Goal: Communication & Community: Answer question/provide support

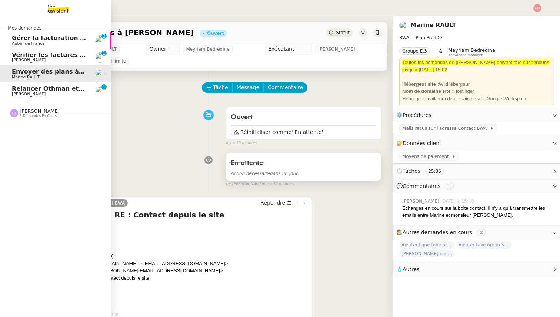
click at [44, 91] on span "Relancer Othman et [PERSON_NAME]" at bounding box center [74, 88] width 124 height 7
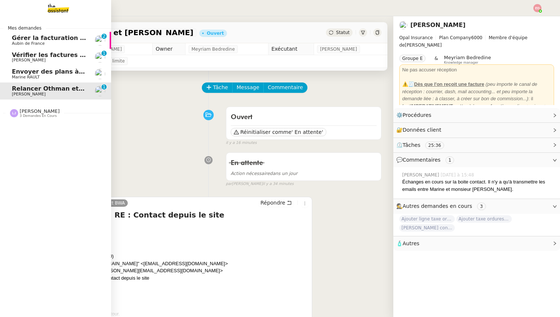
scroll to position [6, 0]
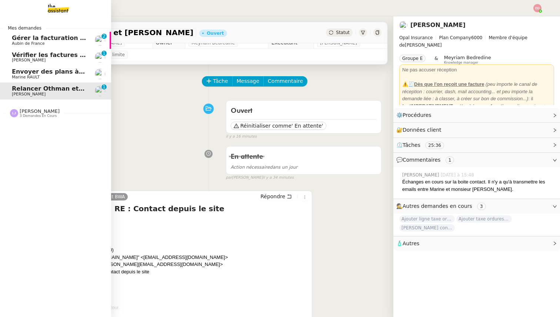
click at [15, 74] on span "Envoyer des plans à [PERSON_NAME]" at bounding box center [74, 71] width 124 height 7
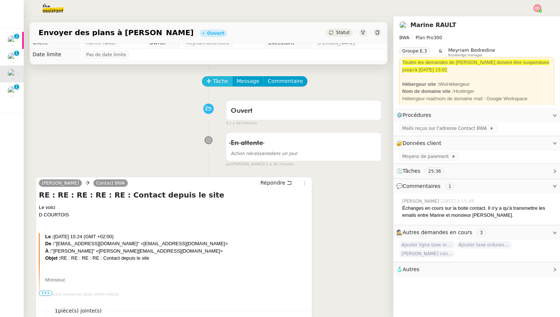
click at [209, 77] on button "Tâche" at bounding box center [217, 81] width 31 height 10
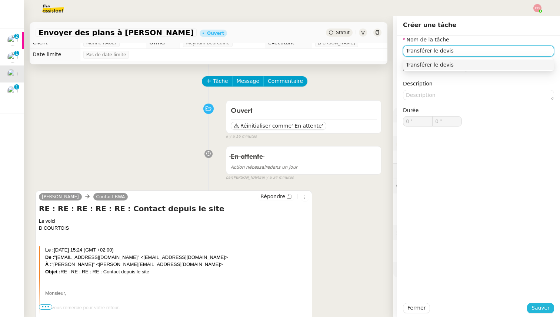
type input "Transférer le devis"
click at [539, 308] on span "Sauver" at bounding box center [541, 308] width 18 height 9
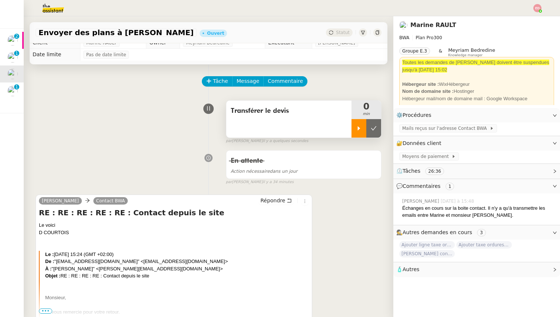
click at [360, 127] on icon at bounding box center [359, 129] width 6 height 6
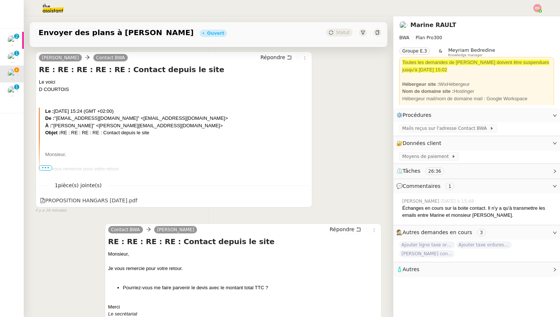
scroll to position [153, 0]
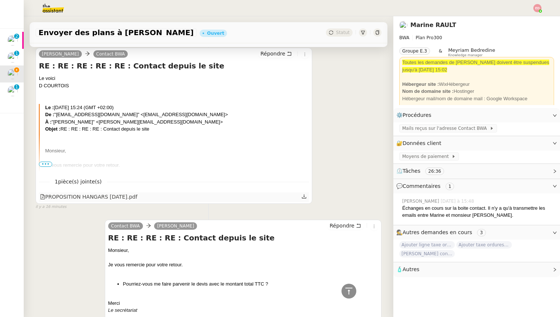
click at [305, 198] on icon at bounding box center [304, 196] width 4 height 4
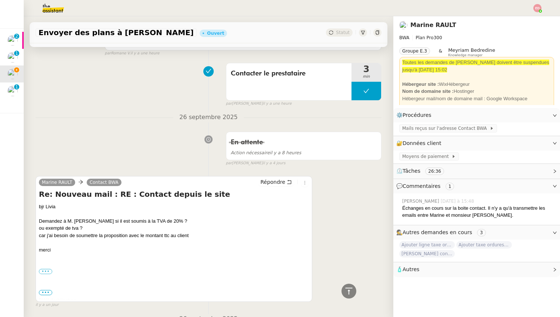
scroll to position [899, 0]
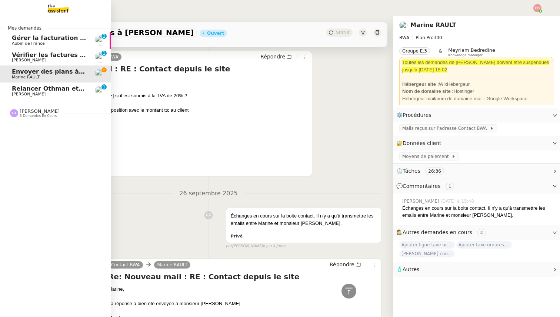
click at [25, 56] on span "Vérifier les factures non réglées" at bounding box center [65, 54] width 107 height 7
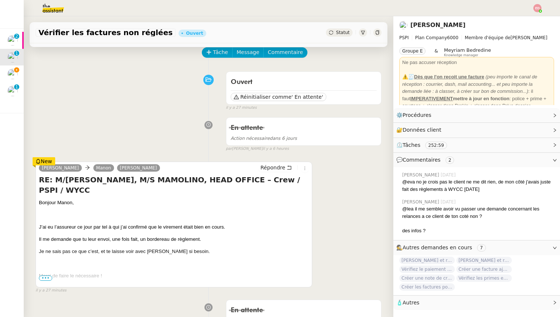
scroll to position [27, 0]
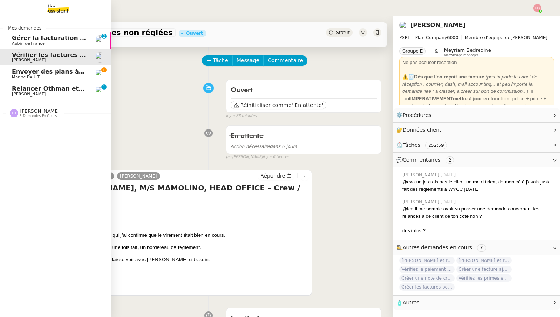
click at [35, 75] on span "Marine RAULT" at bounding box center [26, 77] width 28 height 5
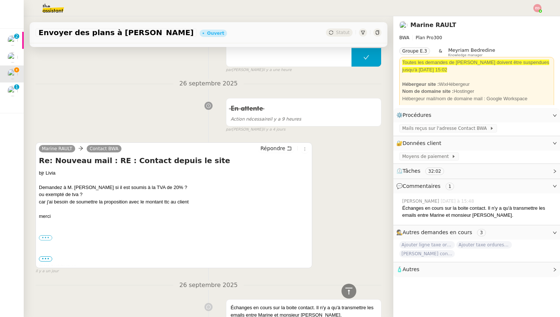
scroll to position [827, 0]
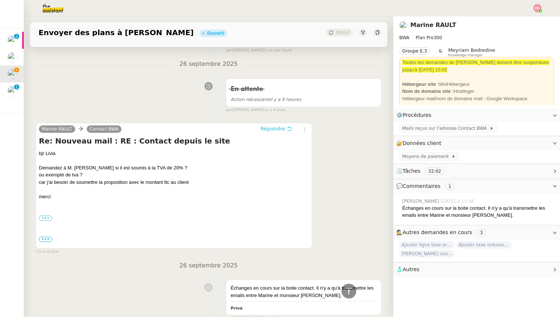
click at [272, 126] on span "Répondre" at bounding box center [272, 128] width 25 height 7
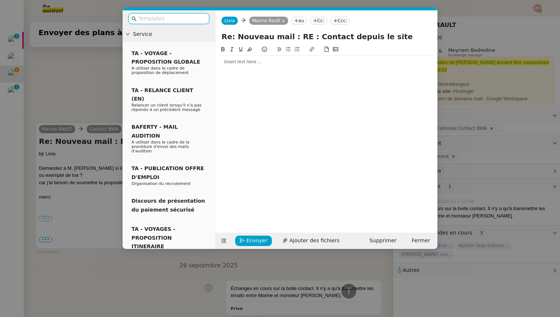
scroll to position [885, 0]
click at [242, 59] on div at bounding box center [327, 62] width 216 height 7
click at [301, 240] on span "Ajouter des fichiers" at bounding box center [314, 241] width 50 height 9
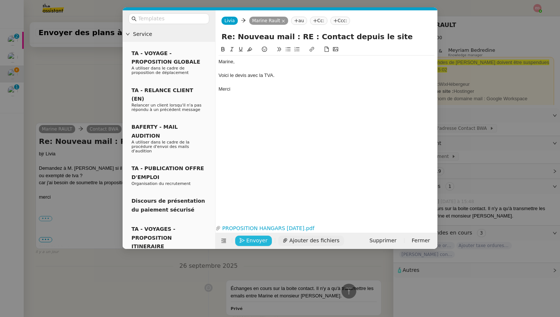
scroll to position [951, 0]
click at [243, 241] on icon "button" at bounding box center [242, 240] width 5 height 5
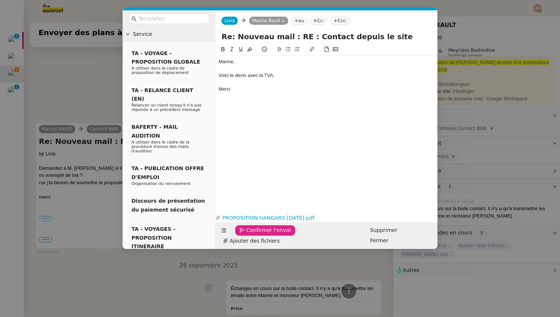
click at [243, 233] on icon "button" at bounding box center [242, 230] width 5 height 5
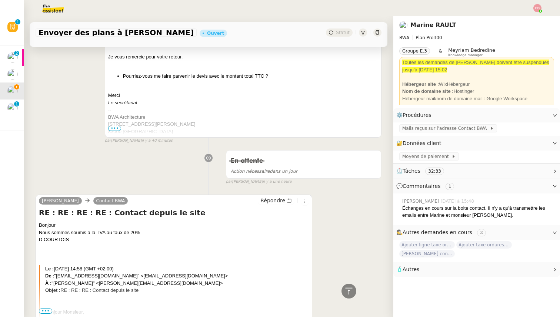
scroll to position [0, 0]
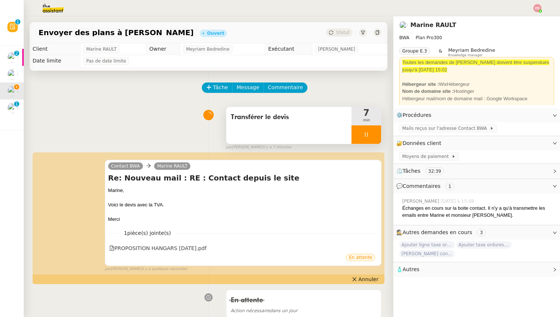
click at [375, 133] on div at bounding box center [366, 135] width 30 height 19
click at [375, 133] on icon at bounding box center [374, 135] width 6 height 6
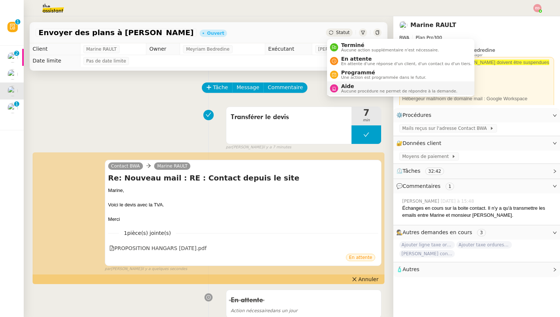
click at [353, 90] on span "Aucune procédure ne permet de répondre à la demande." at bounding box center [399, 91] width 116 height 4
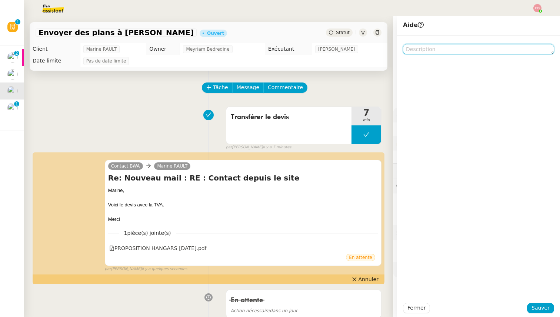
click at [460, 52] on textarea at bounding box center [478, 49] width 151 height 10
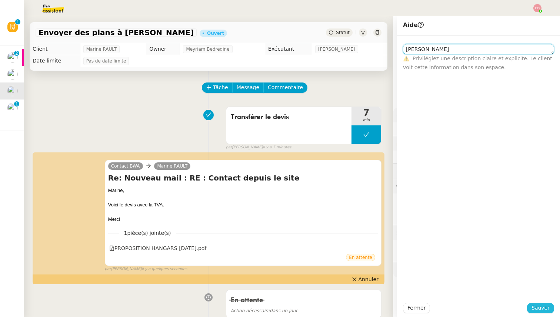
type textarea "[PERSON_NAME]"
click at [542, 307] on span "Sauver" at bounding box center [541, 308] width 18 height 9
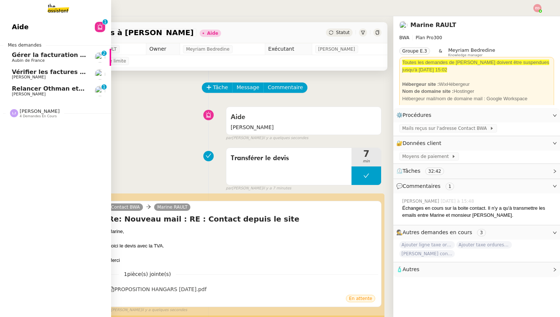
click at [16, 74] on span "Vérifier les factures non réglées" at bounding box center [65, 72] width 107 height 7
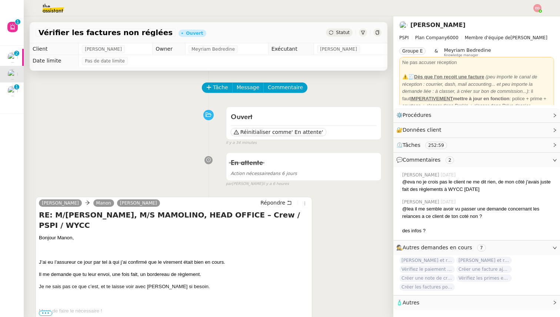
click at [344, 32] on span "Statut" at bounding box center [343, 32] width 14 height 5
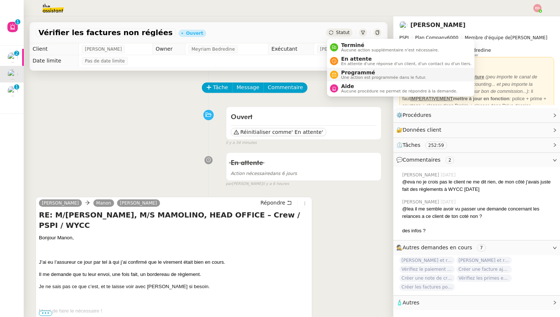
click at [355, 76] on span "Une action est programmée dans le futur." at bounding box center [383, 78] width 85 height 4
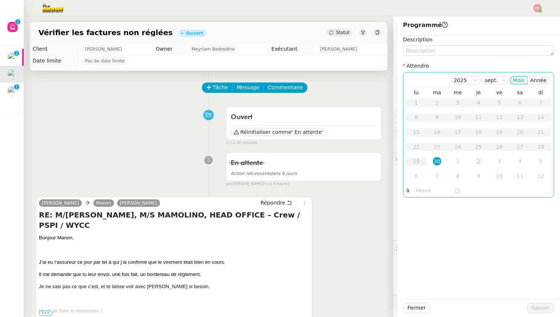
click at [479, 161] on div "2" at bounding box center [478, 161] width 8 height 8
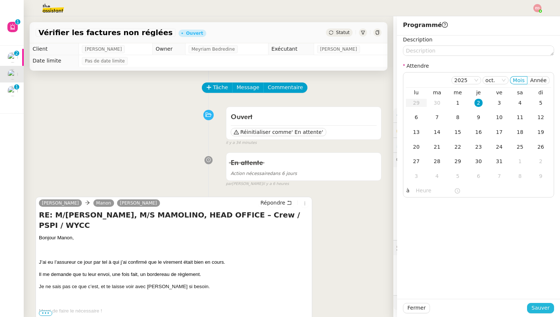
click at [536, 307] on span "Sauver" at bounding box center [541, 308] width 18 height 9
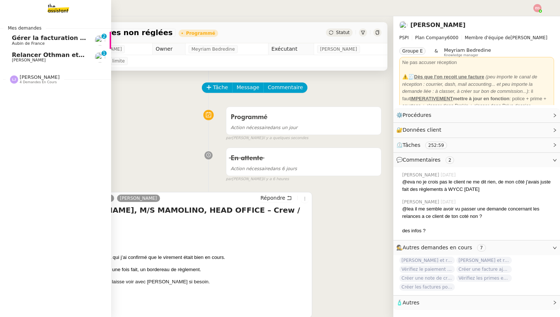
click at [17, 54] on span "Relancer Othman et [PERSON_NAME]" at bounding box center [74, 54] width 124 height 7
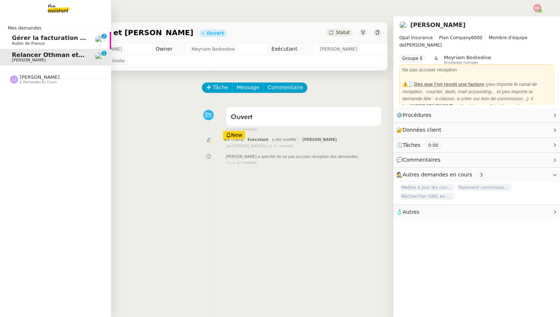
click at [49, 40] on span "Gérer la facturation des avenants" at bounding box center [68, 37] width 113 height 7
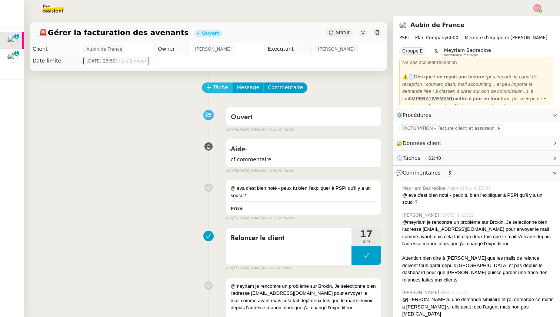
click at [217, 86] on span "Tâche" at bounding box center [220, 87] width 15 height 9
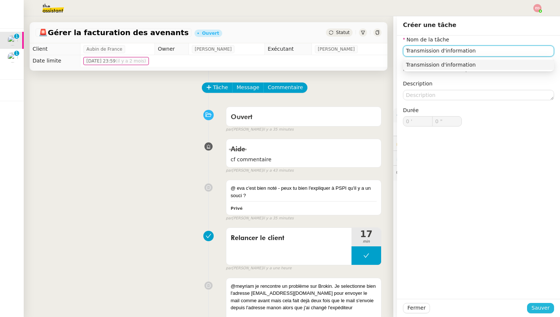
type input "Transmission d'information"
click at [537, 310] on span "Sauver" at bounding box center [541, 308] width 18 height 9
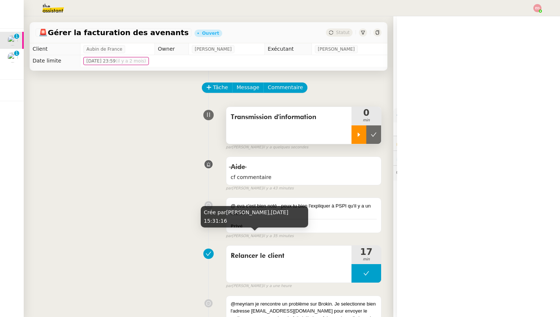
click at [359, 133] on icon at bounding box center [359, 135] width 6 height 6
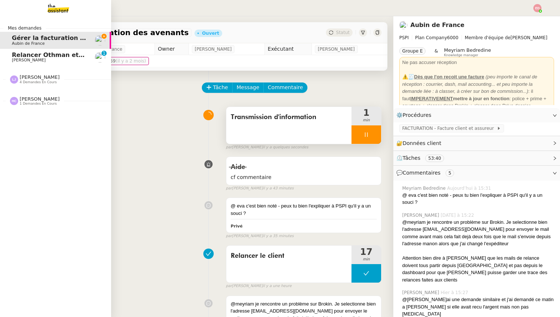
click at [30, 56] on span "Relancer Othman et [PERSON_NAME]" at bounding box center [74, 54] width 124 height 7
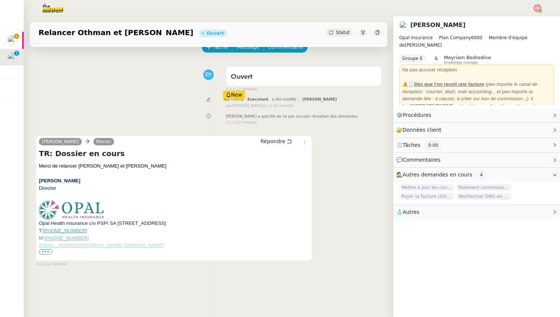
scroll to position [94, 0]
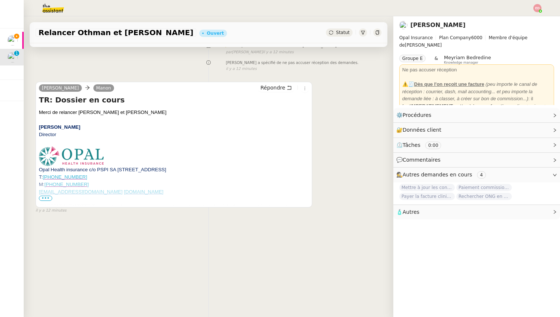
click at [44, 198] on span "•••" at bounding box center [45, 198] width 13 height 5
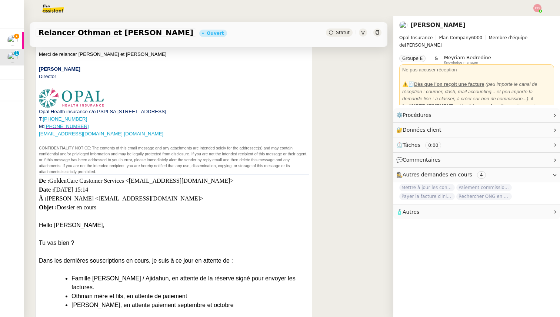
scroll to position [188, 0]
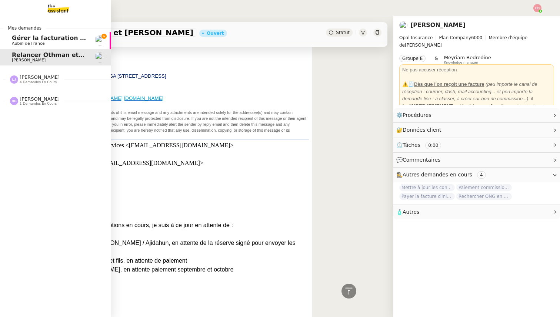
drag, startPoint x: 58, startPoint y: 36, endPoint x: 151, endPoint y: 130, distance: 132.3
click at [58, 36] on span "Gérer la facturation des avenants" at bounding box center [68, 37] width 113 height 7
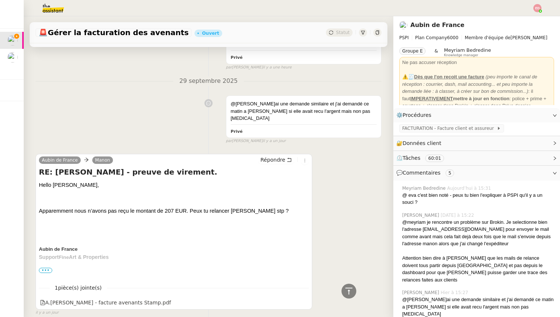
scroll to position [366, 0]
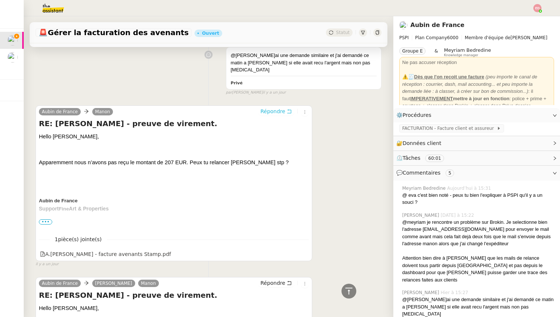
click at [281, 108] on span "Répondre" at bounding box center [272, 111] width 25 height 7
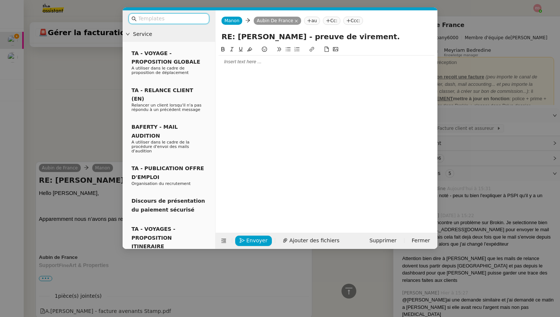
scroll to position [422, 0]
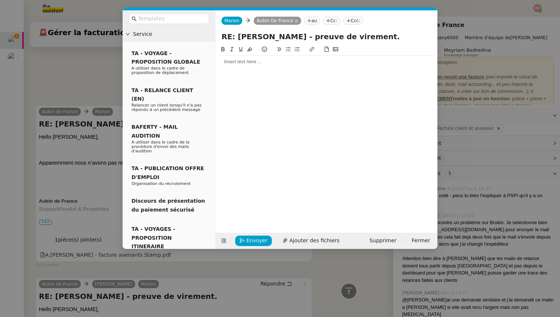
click at [235, 67] on div at bounding box center [327, 62] width 216 height 13
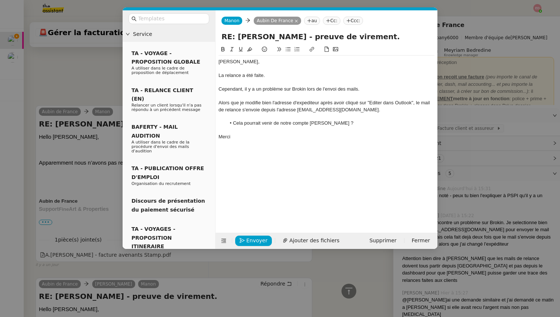
scroll to position [519, 0]
click at [308, 101] on div "Alors que je modifie bien l'adresse d'expediteur après avoir cliqué sur "Editer…" at bounding box center [327, 107] width 216 height 14
click at [0, 0] on lt-span "exp é diteur" at bounding box center [0, 0] width 0 height 0
click at [374, 106] on div "Alors que je modifie bien l'adresse d'expéditeur après avoir cliqué sur "Editer…" at bounding box center [327, 107] width 216 height 14
click at [380, 104] on div "Alors que je modifie bien l'adresse d'expéditeur après avoir cliqué sur "Editer…" at bounding box center [327, 107] width 216 height 14
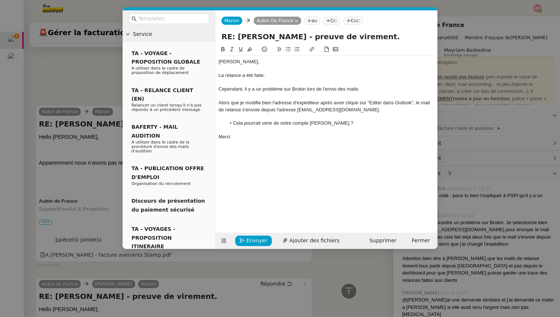
click at [0, 0] on lt-span "Éditer" at bounding box center [0, 0] width 0 height 0
click at [252, 239] on span "Envoyer" at bounding box center [256, 241] width 21 height 9
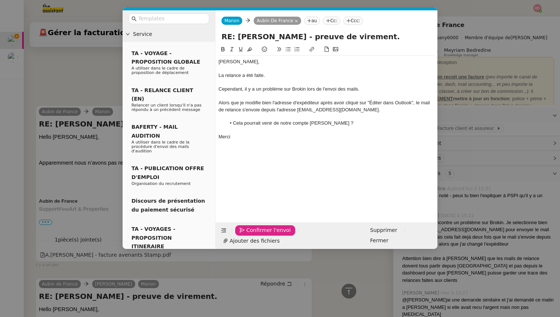
click at [252, 235] on span "Confirmer l'envoi" at bounding box center [268, 230] width 44 height 9
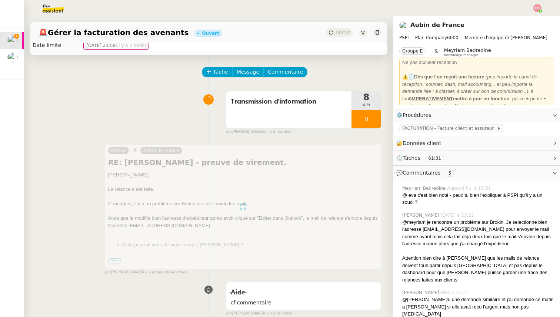
scroll to position [0, 0]
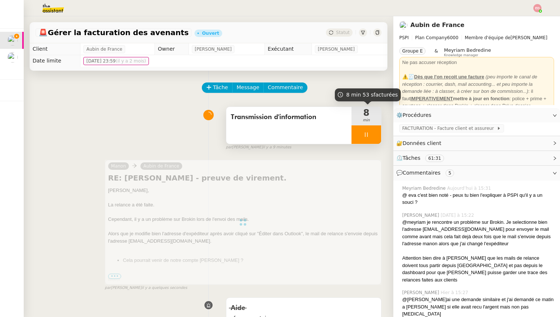
click at [376, 131] on div at bounding box center [366, 135] width 30 height 19
click at [376, 132] on icon at bounding box center [374, 135] width 6 height 6
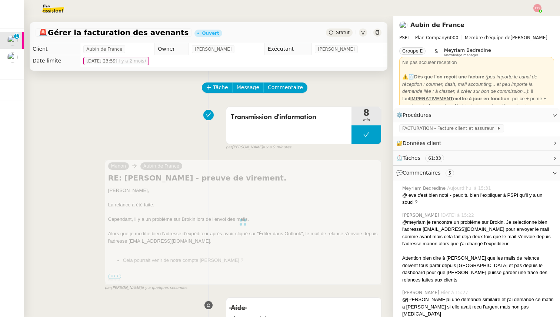
click at [348, 36] on div "Statut" at bounding box center [339, 33] width 27 height 8
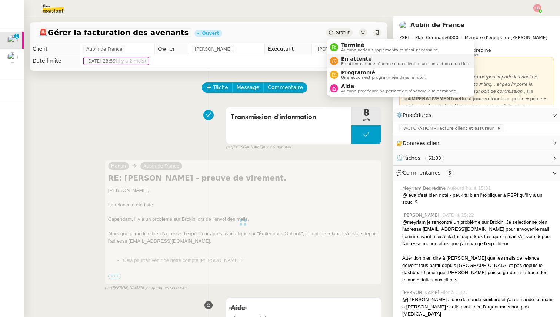
click at [352, 57] on span "En attente" at bounding box center [406, 59] width 130 height 6
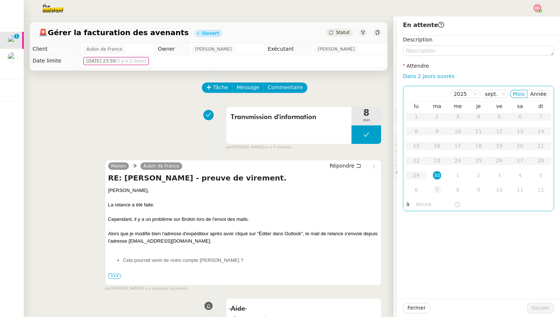
click at [436, 190] on div "7" at bounding box center [437, 190] width 8 height 8
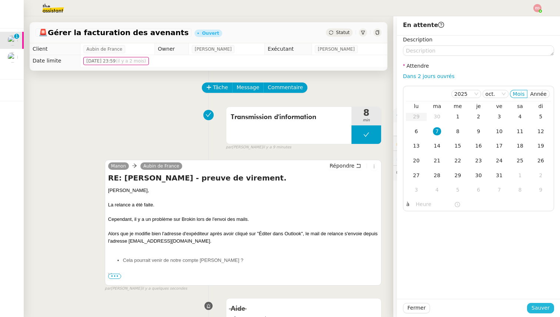
click at [533, 307] on button "Sauver" at bounding box center [540, 308] width 27 height 10
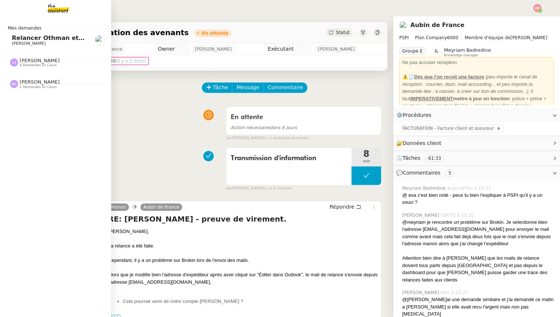
click at [19, 41] on span "[PERSON_NAME]" at bounding box center [29, 43] width 34 height 5
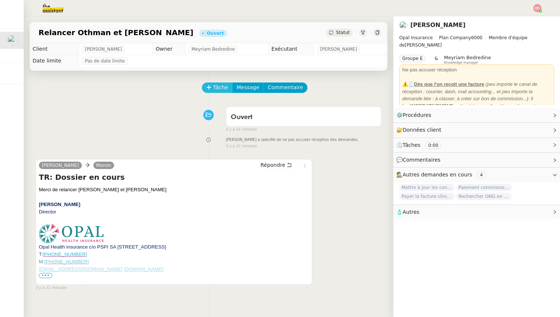
click at [216, 89] on span "Tâche" at bounding box center [220, 87] width 15 height 9
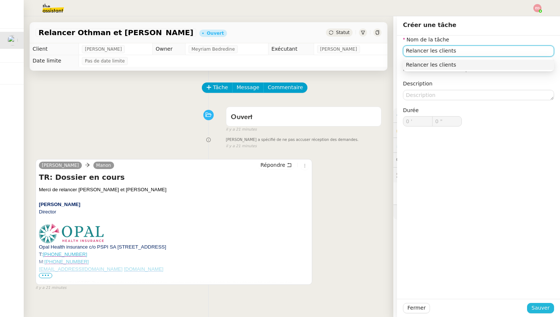
type input "Relancer les clients"
click at [546, 305] on span "Sauver" at bounding box center [541, 308] width 18 height 9
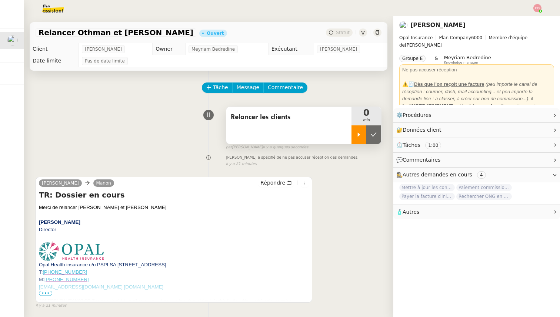
click at [356, 140] on div at bounding box center [358, 135] width 15 height 19
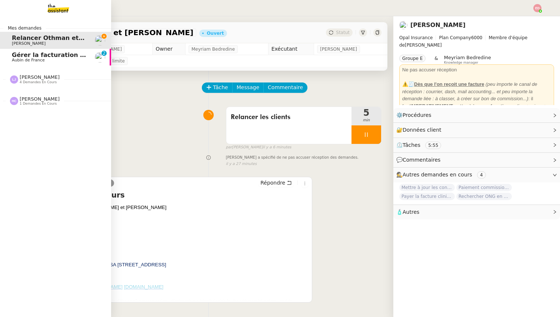
click at [15, 57] on span "Gérer la facturation des avenants" at bounding box center [68, 54] width 113 height 7
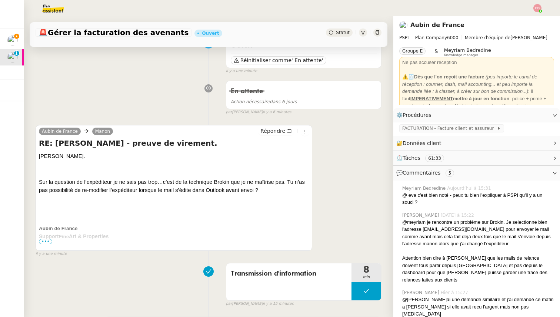
scroll to position [73, 0]
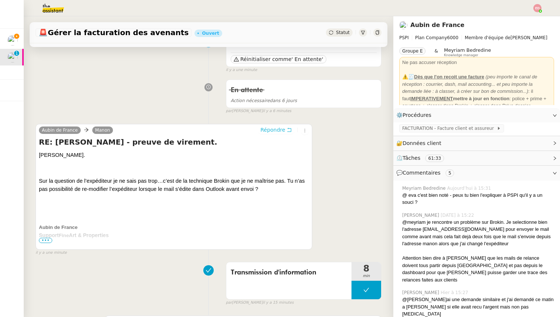
click at [276, 129] on span "Répondre" at bounding box center [272, 129] width 25 height 7
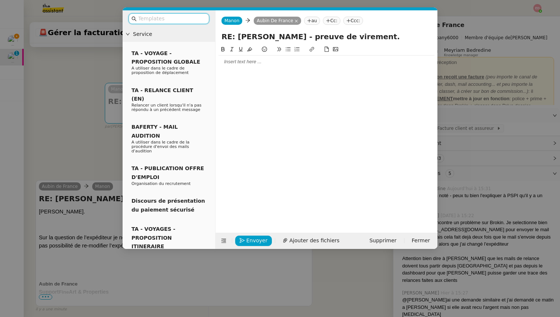
click at [244, 62] on div at bounding box center [327, 62] width 216 height 7
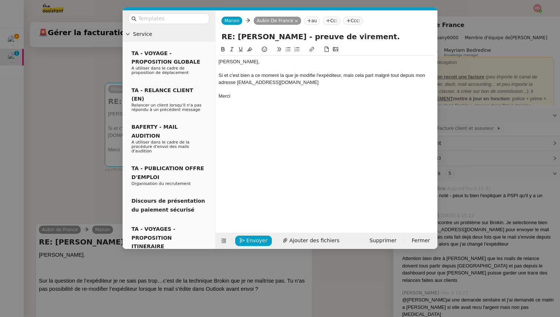
click at [252, 76] on div "Si et c'est bien a ce moment la que je modifie l'expéditeur, mais cela part mal…" at bounding box center [327, 79] width 216 height 14
click at [0, 0] on lt-span "à" at bounding box center [0, 0] width 0 height 0
click at [266, 76] on div "Si et c'est bien à ce moment la que je modifie l'expéditeur, mais cela part mal…" at bounding box center [327, 79] width 216 height 14
click at [0, 0] on lt-em "moment-là" at bounding box center [0, 0] width 0 height 0
click at [219, 76] on div "Si et c'est bien à ce moment-là que je modifie l'expéditeur, mais cela part mal…" at bounding box center [327, 79] width 216 height 14
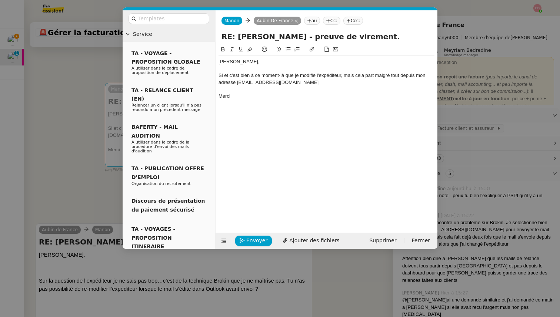
click at [229, 132] on div "[PERSON_NAME], Si et c'est bien à ce moment-là que je modifie l'expéditeur, mai…" at bounding box center [327, 133] width 216 height 176
click at [221, 72] on div "Si et c'est bien à ce moment-là que je modifie l'expéditeur, mais cela part mal…" at bounding box center [327, 79] width 216 height 14
click at [220, 76] on div "Si et c'est bien à ce moment-là que je modifie l'expéditeur, mais cela part mal…" at bounding box center [327, 79] width 216 height 14
click at [0, 0] on lt-span "Si ," at bounding box center [0, 0] width 0 height 0
click at [250, 236] on button "Envoyer" at bounding box center [253, 241] width 37 height 10
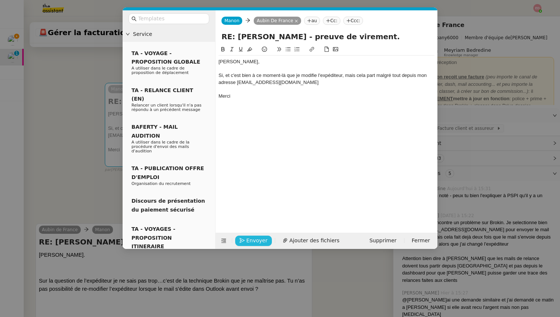
click at [250, 236] on button "Envoyer" at bounding box center [253, 241] width 37 height 10
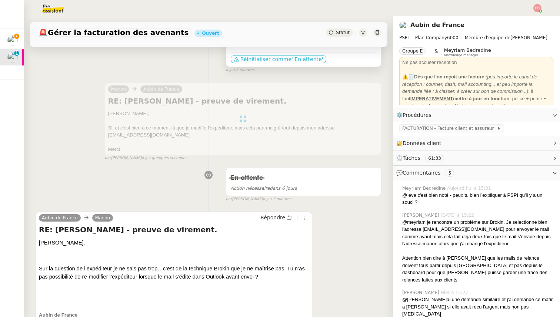
click at [291, 57] on span "' En attente'" at bounding box center [306, 59] width 31 height 7
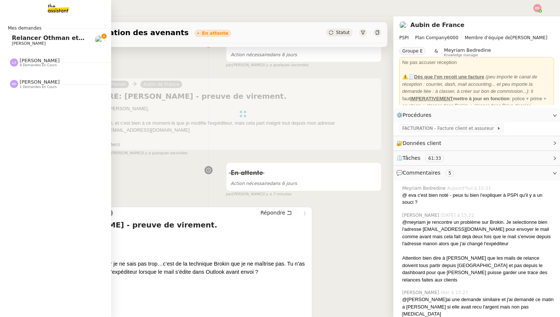
click at [21, 40] on span "Relancer Othman et [PERSON_NAME]" at bounding box center [74, 37] width 124 height 7
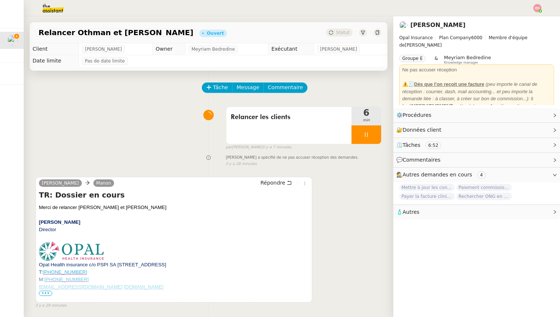
click at [47, 291] on span "•••" at bounding box center [45, 293] width 13 height 5
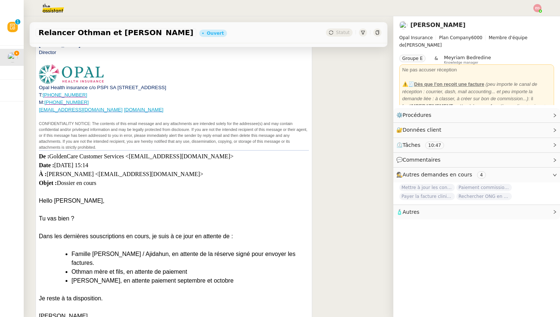
scroll to position [261, 0]
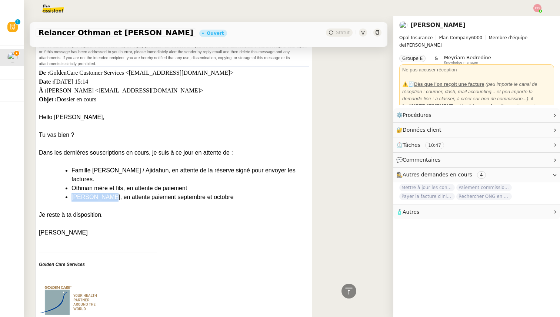
drag, startPoint x: 110, startPoint y: 188, endPoint x: 73, endPoint y: 187, distance: 37.4
click at [73, 193] on li "[PERSON_NAME], en attente paiement septembre et octobre" at bounding box center [189, 197] width 237 height 9
copy li "[PERSON_NAME]"
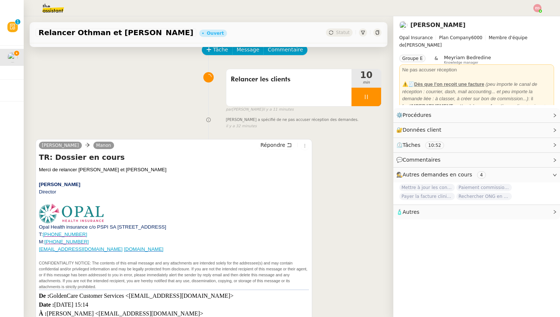
scroll to position [0, 0]
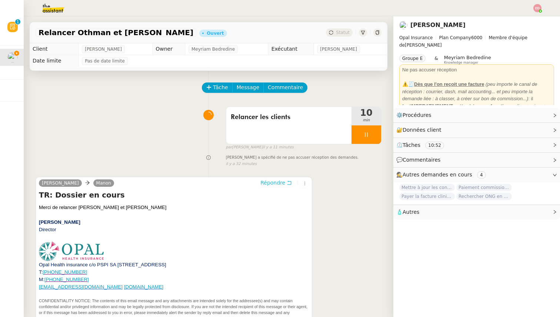
click at [276, 183] on span "Répondre" at bounding box center [272, 182] width 25 height 7
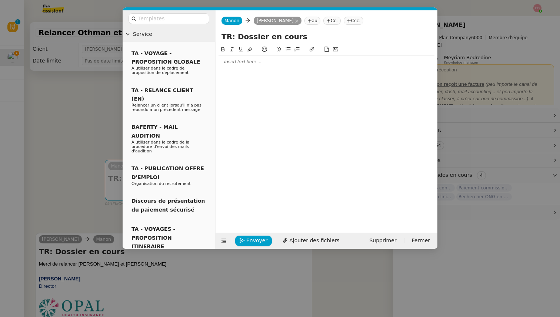
click at [232, 56] on div at bounding box center [327, 62] width 216 height 13
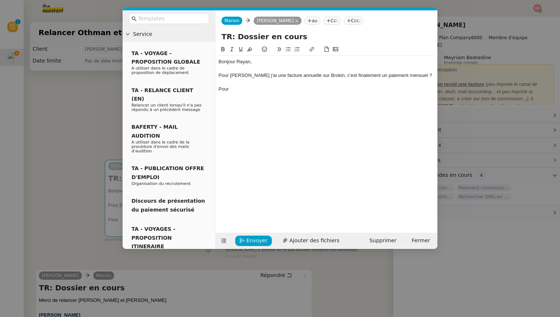
click at [53, 185] on nz-modal-container "Service TA - VOYAGE - PROPOSITION GLOBALE A utiliser dans le cadre de propositi…" at bounding box center [280, 158] width 560 height 317
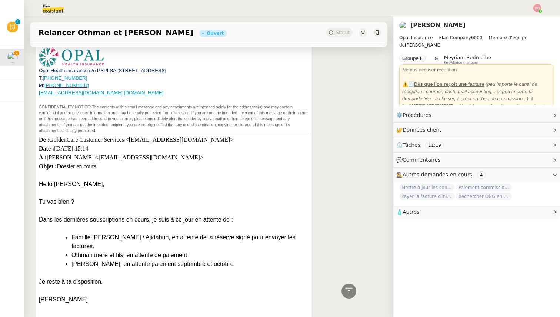
scroll to position [289, 0]
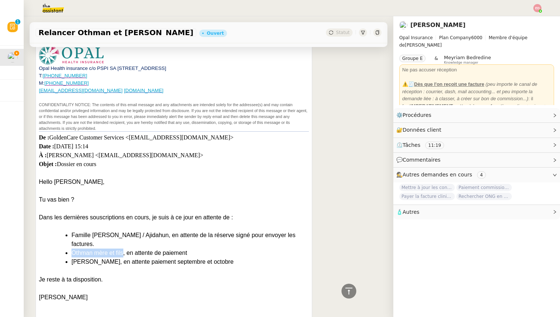
drag, startPoint x: 123, startPoint y: 245, endPoint x: 73, endPoint y: 244, distance: 49.6
click at [73, 249] on li "Othman mère et fils, en attente de paiement" at bounding box center [189, 253] width 237 height 9
copy li "Othman mère et fils"
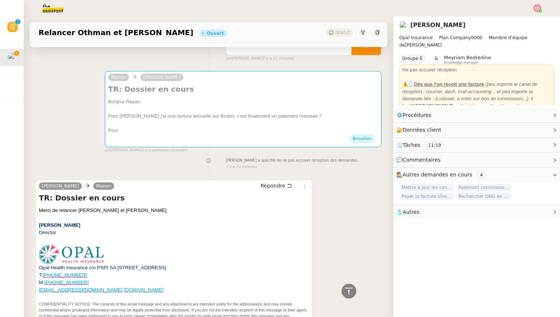
scroll to position [0, 0]
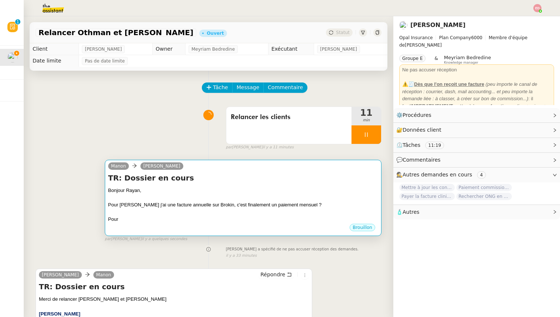
click at [169, 191] on div "Bonjour Rayan," at bounding box center [243, 190] width 270 height 7
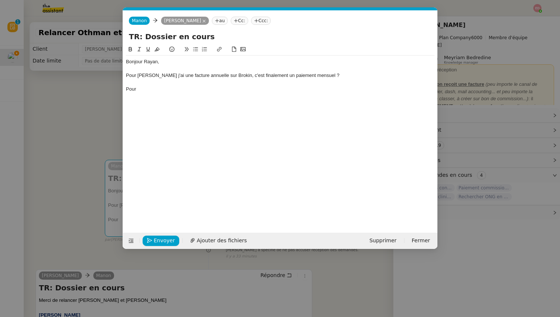
scroll to position [0, 16]
click at [173, 91] on div "Pour" at bounding box center [280, 89] width 309 height 7
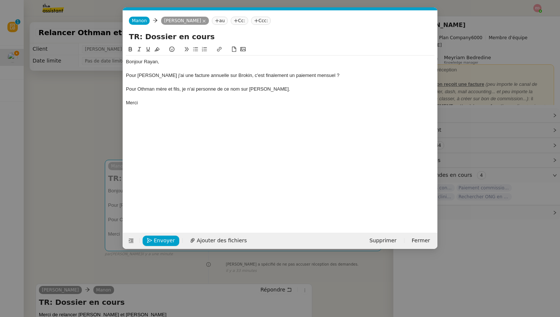
click at [127, 76] on div "Pour [PERSON_NAME] j'ai une facture annuelle sur Brokin, c'est finalement un pa…" at bounding box center [280, 75] width 309 height 7
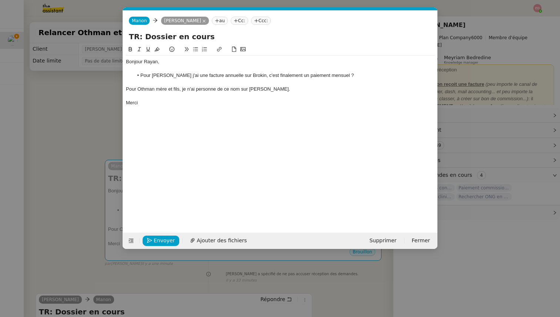
click at [125, 87] on nz-spin "Bonjour [PERSON_NAME], Pour [PERSON_NAME] j'ai une facture annuelle sur Brokin,…" at bounding box center [280, 134] width 314 height 179
click at [126, 88] on div "Pour Othman mère et fils, je n'ai personne de ce nom sur [PERSON_NAME]." at bounding box center [280, 89] width 309 height 7
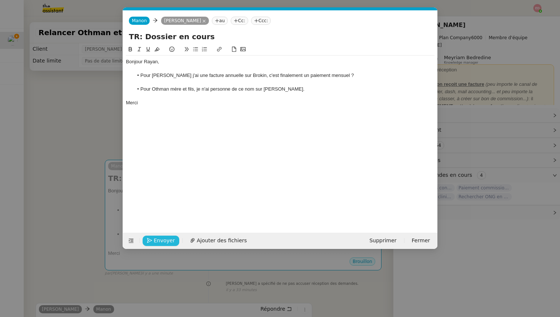
click at [153, 237] on button "Envoyer" at bounding box center [161, 241] width 37 height 10
click at [153, 237] on button "Confirmer l'envoi" at bounding box center [173, 241] width 60 height 10
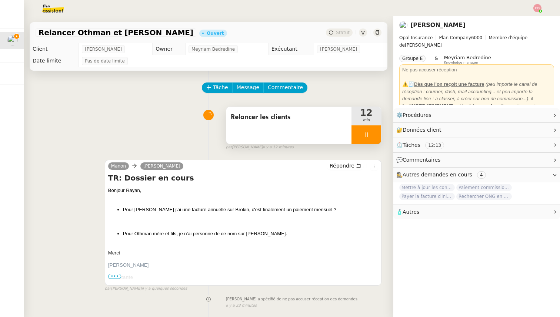
click at [374, 136] on div at bounding box center [366, 135] width 30 height 19
click at [374, 136] on icon at bounding box center [374, 135] width 6 height 6
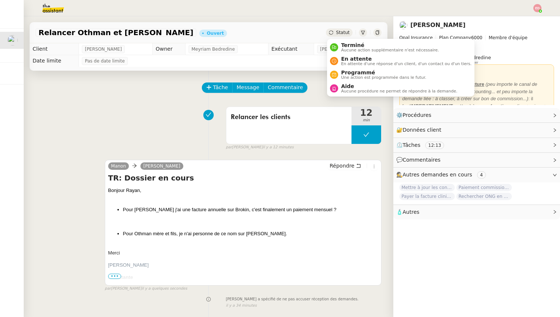
click at [346, 32] on span "Statut" at bounding box center [343, 32] width 14 height 5
click at [354, 59] on span "En attente" at bounding box center [406, 59] width 130 height 6
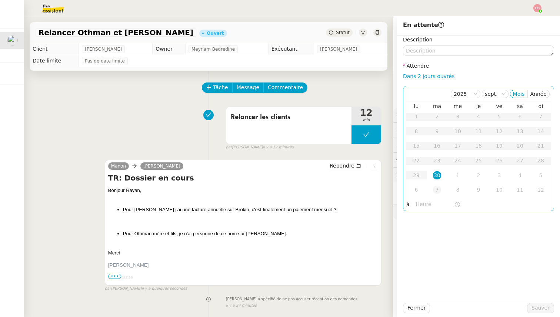
click at [439, 191] on div "7" at bounding box center [437, 190] width 8 height 8
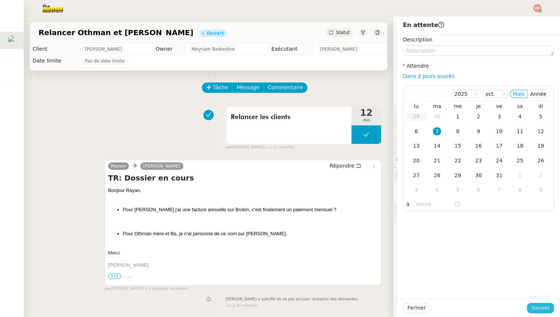
click at [539, 310] on span "Sauver" at bounding box center [541, 308] width 18 height 9
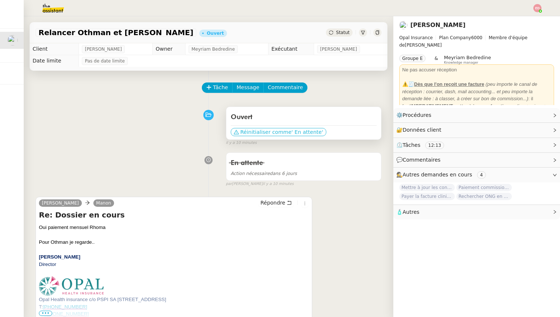
click at [299, 134] on span "' En attente'" at bounding box center [306, 132] width 31 height 7
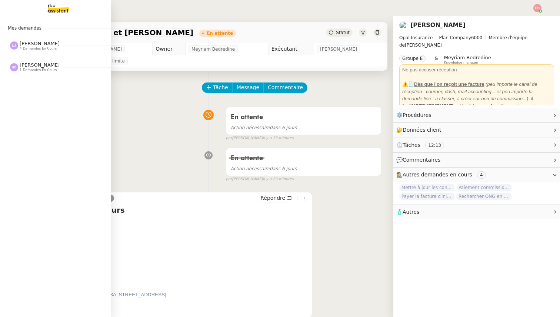
click at [34, 44] on span "[PERSON_NAME]" at bounding box center [40, 44] width 40 height 6
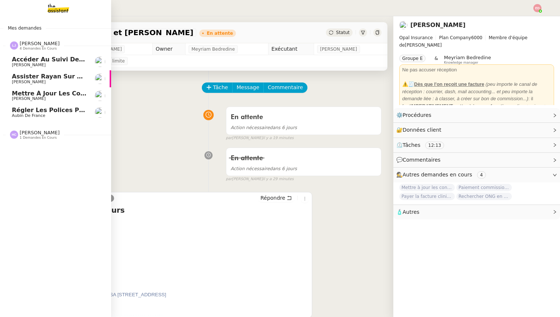
click at [37, 91] on span "Mettre à jour les contacts HubSpot" at bounding box center [72, 93] width 120 height 7
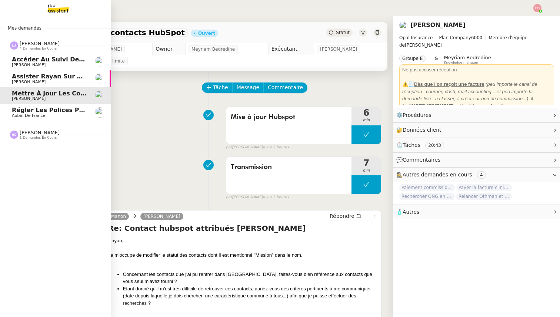
click at [32, 113] on span "Régler les polices pour les Lefort" at bounding box center [69, 110] width 114 height 7
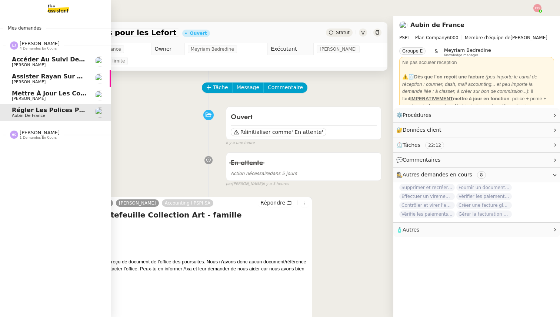
click at [46, 73] on link "Assister Rayan sur la souscription Opal [PERSON_NAME]" at bounding box center [55, 78] width 111 height 17
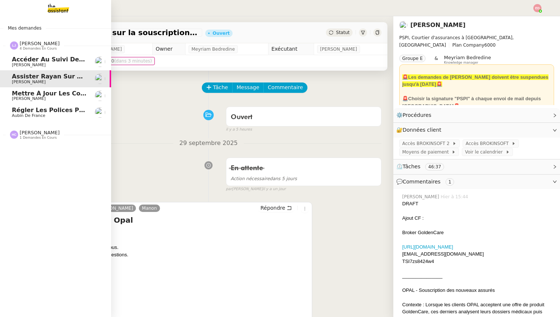
click at [49, 54] on link "Accéder au suivi des sinistres OPAL [PERSON_NAME]" at bounding box center [55, 61] width 111 height 17
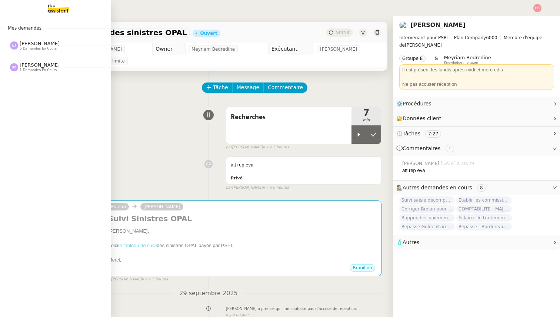
click at [25, 47] on span "5 demandes en cours" at bounding box center [38, 49] width 37 height 4
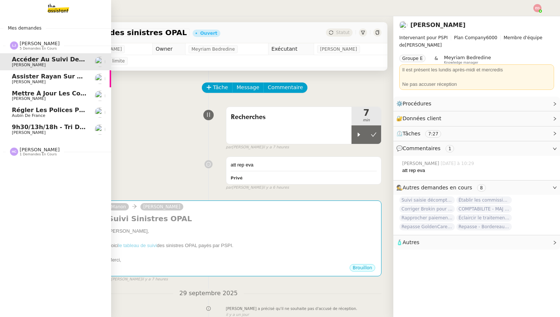
click at [44, 129] on span "9h30/13h/18h - Tri de la boite mail PRO - 26 septembre 2025" at bounding box center [115, 127] width 206 height 7
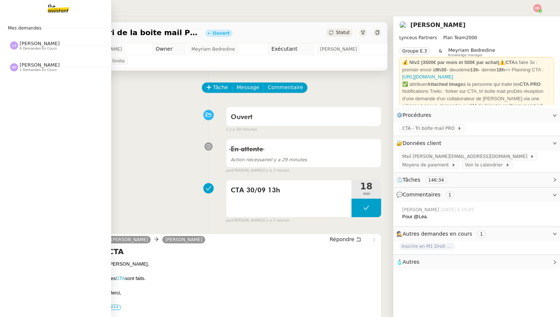
click at [31, 44] on span "[PERSON_NAME]" at bounding box center [40, 44] width 40 height 6
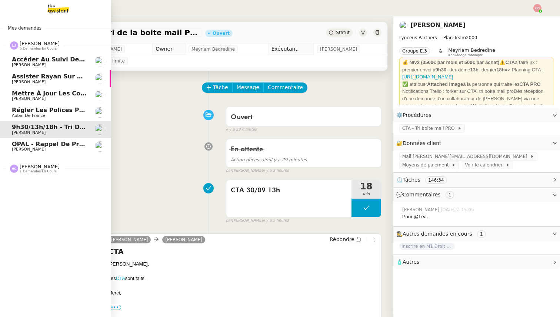
click at [31, 133] on span "[PERSON_NAME]" at bounding box center [29, 132] width 34 height 5
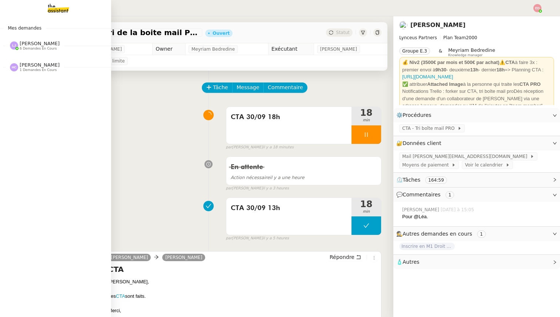
click at [32, 46] on span "[PERSON_NAME]" at bounding box center [40, 44] width 40 height 6
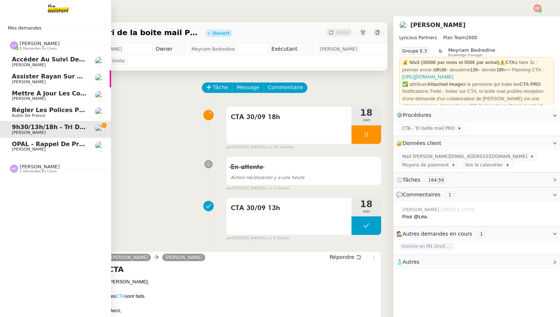
click at [31, 147] on span "[PERSON_NAME]" at bounding box center [29, 149] width 34 height 5
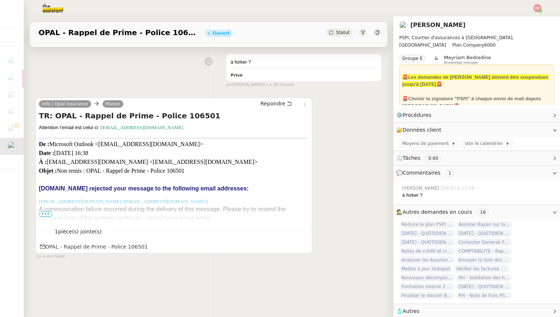
scroll to position [86, 0]
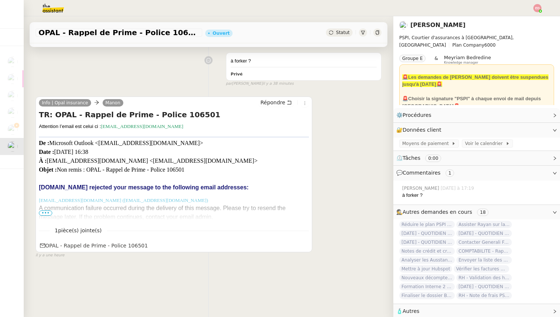
click at [50, 216] on span "•••" at bounding box center [45, 213] width 13 height 5
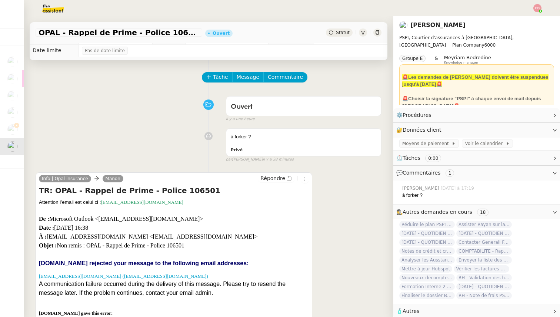
scroll to position [0, 0]
